Goal: Information Seeking & Learning: Learn about a topic

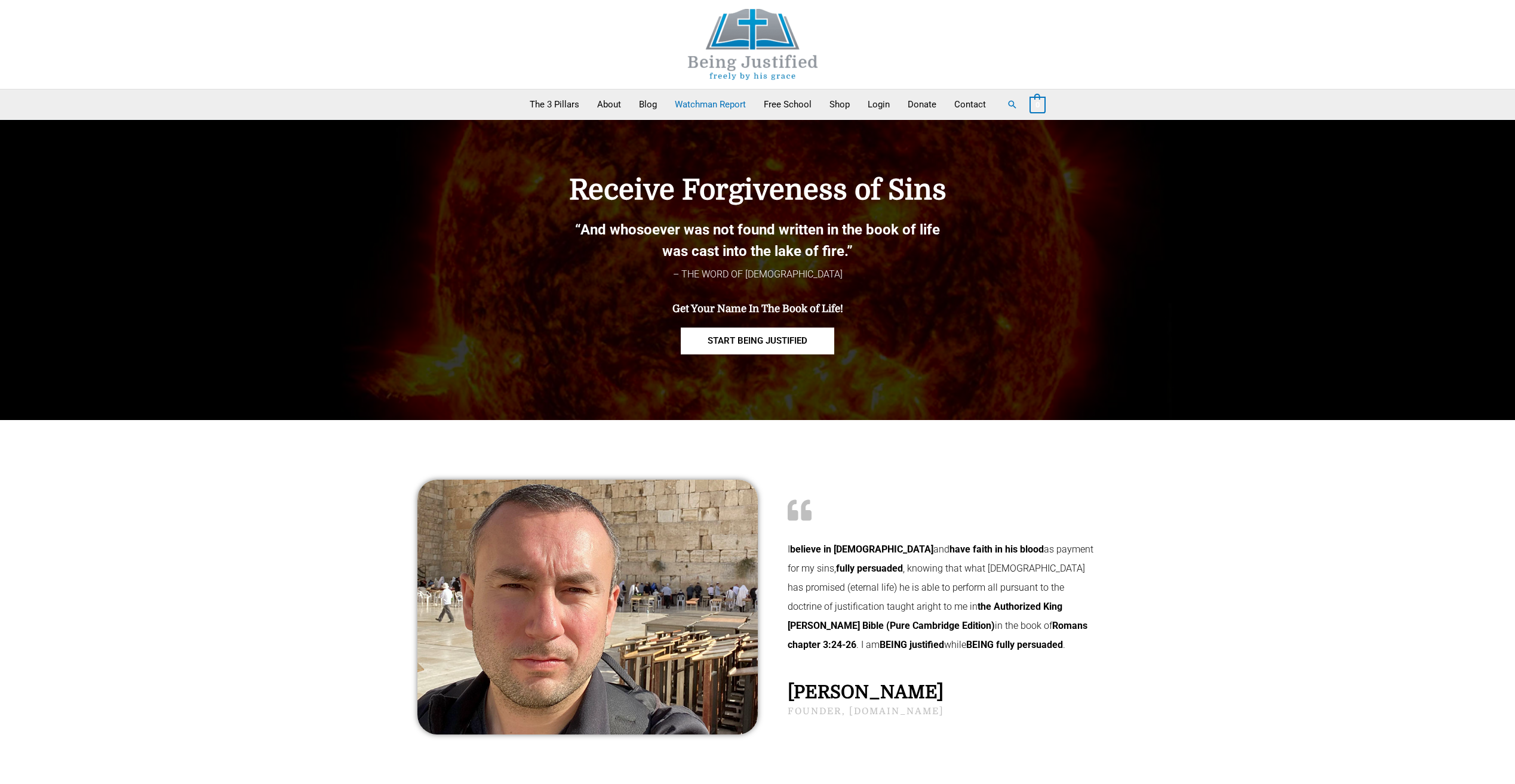
click at [702, 102] on link "Watchman Report" at bounding box center [709, 104] width 89 height 30
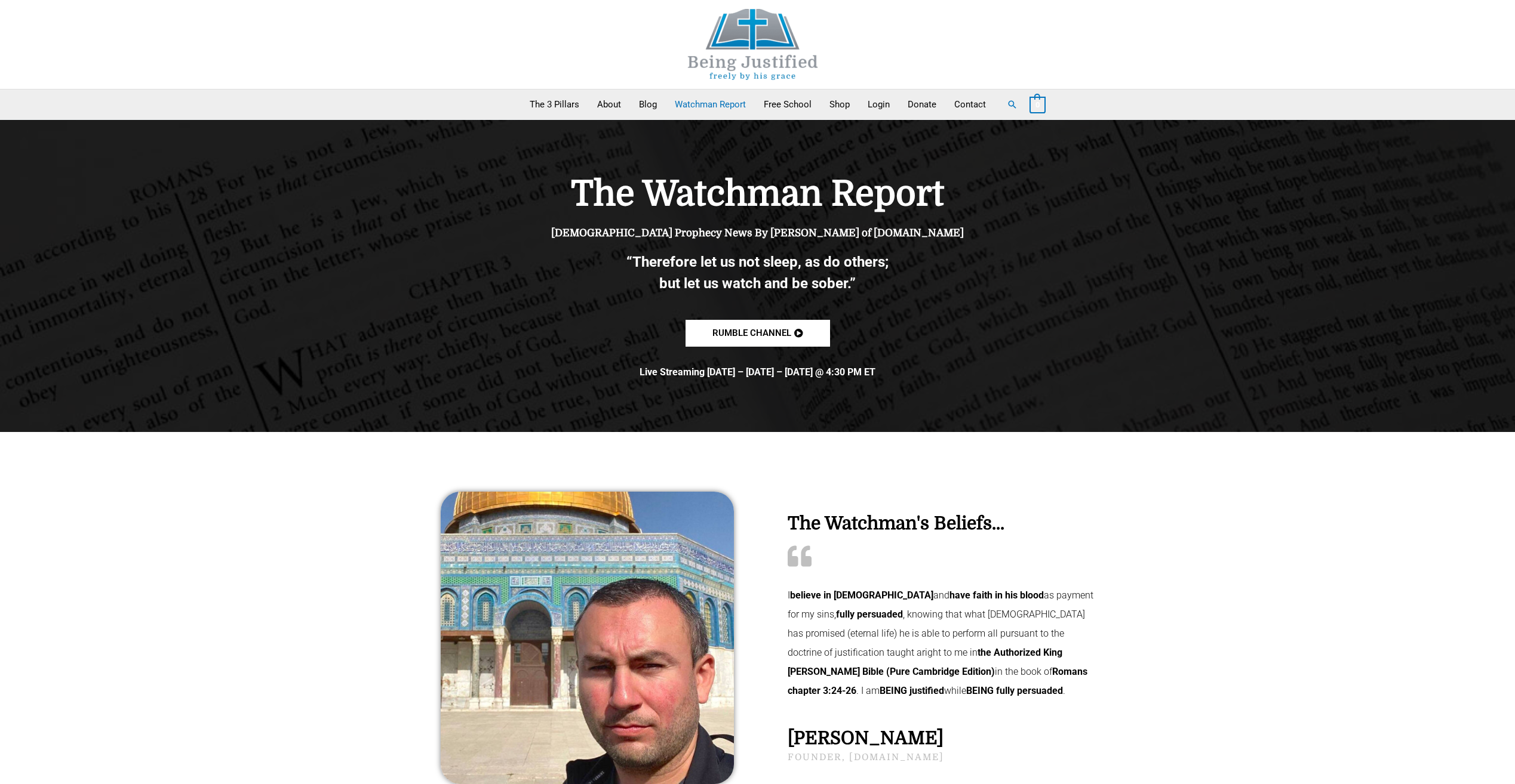
click at [712, 102] on link "Watchman Report" at bounding box center [709, 104] width 89 height 30
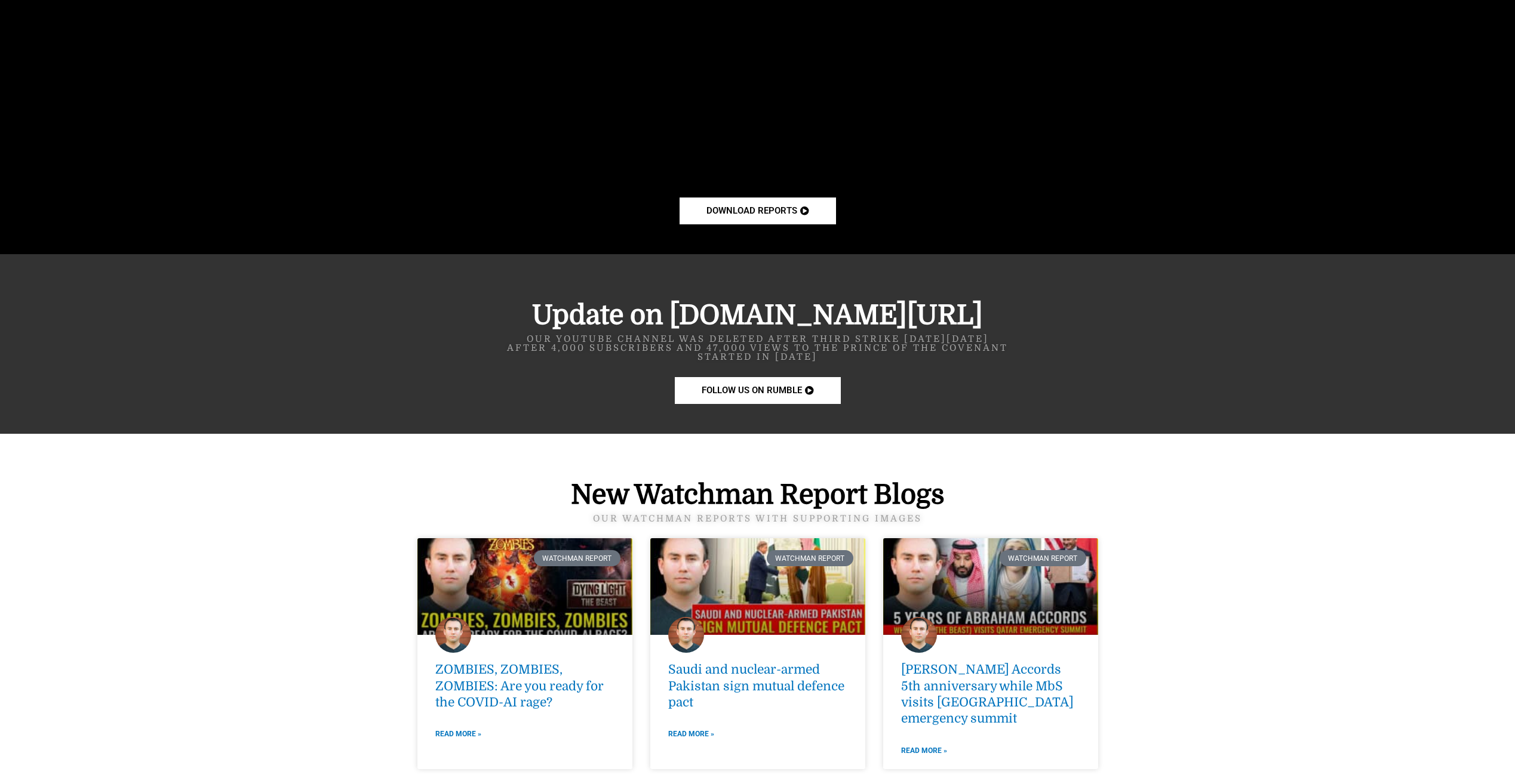
scroll to position [1372, 0]
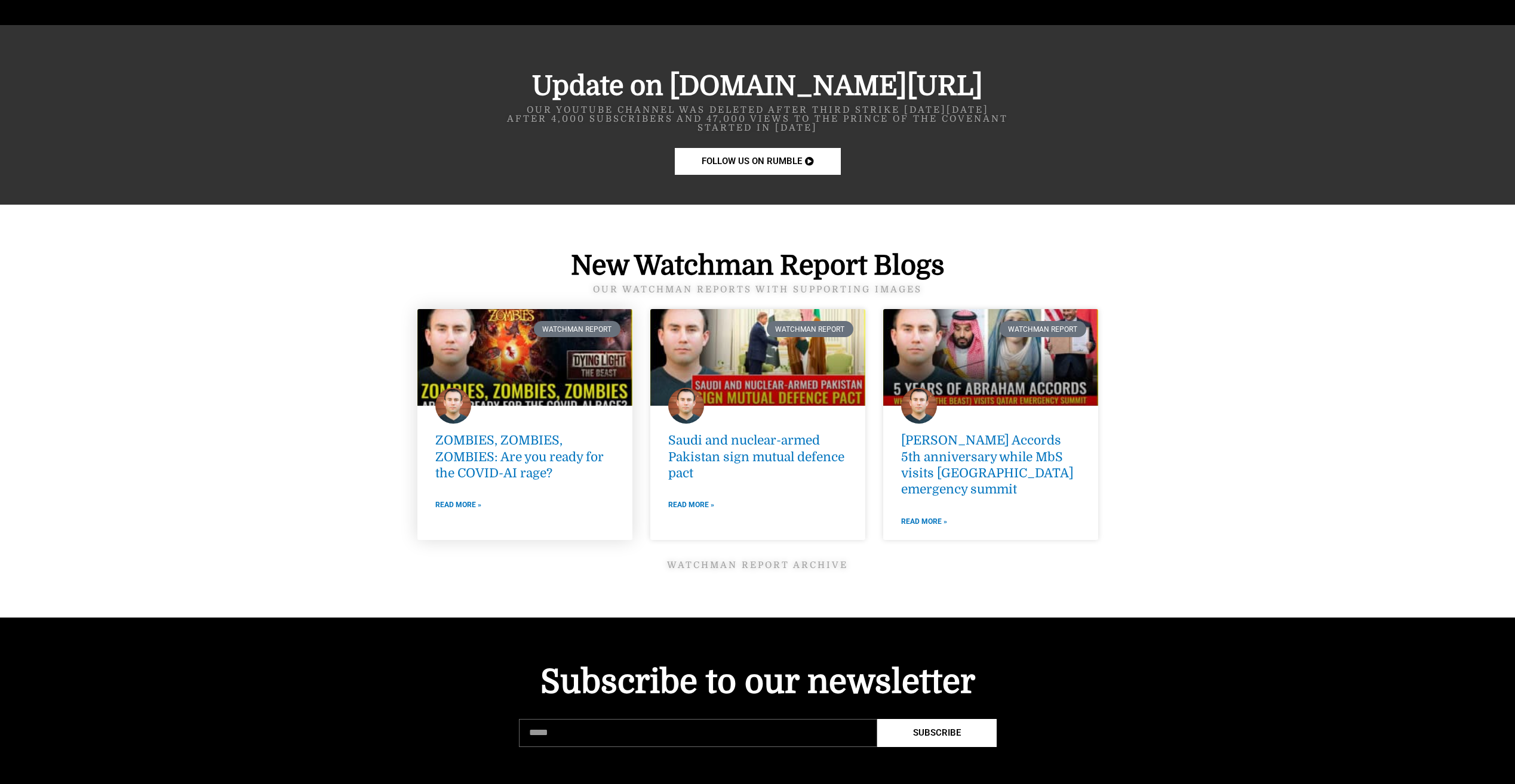
click at [527, 362] on link at bounding box center [525, 357] width 215 height 97
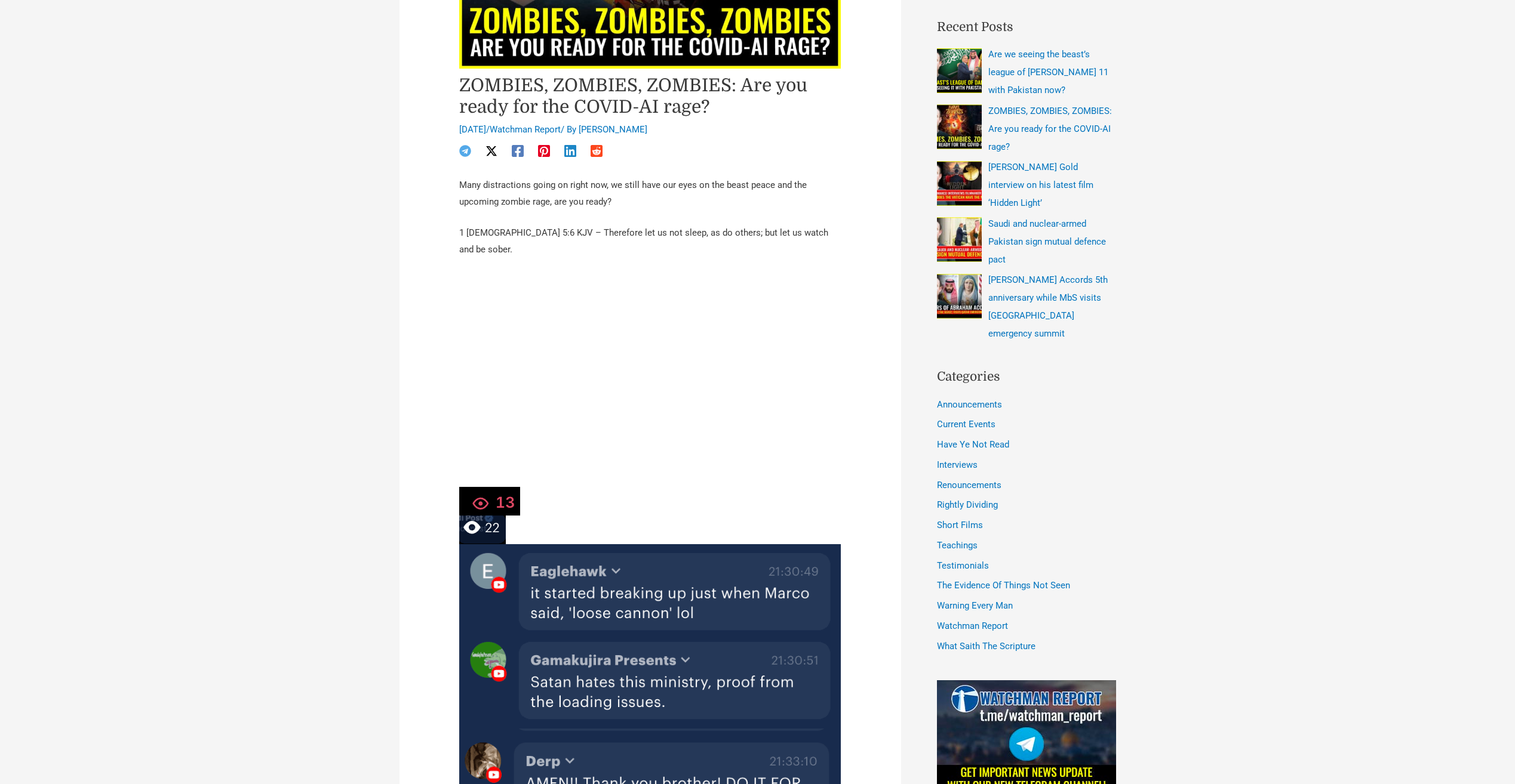
scroll to position [59, 0]
